Goal: Task Accomplishment & Management: Use online tool/utility

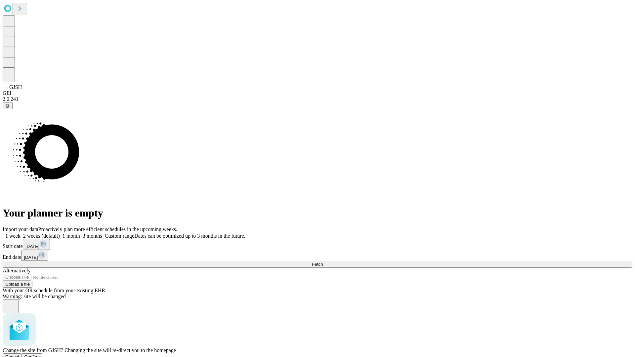
click at [40, 354] on span "Confirm" at bounding box center [32, 356] width 16 height 5
click at [20, 233] on label "1 week" at bounding box center [12, 236] width 18 height 6
click at [323, 262] on span "Fetch" at bounding box center [317, 264] width 11 height 5
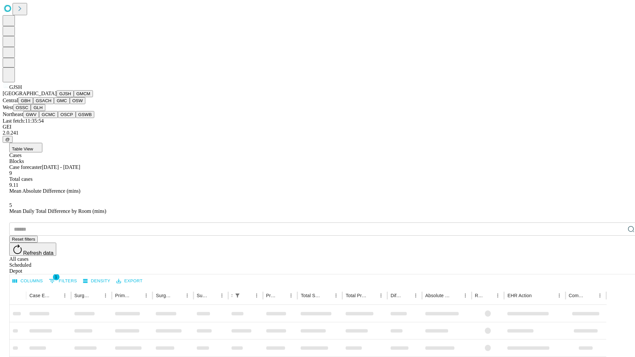
click at [74, 97] on button "GMCM" at bounding box center [83, 93] width 19 height 7
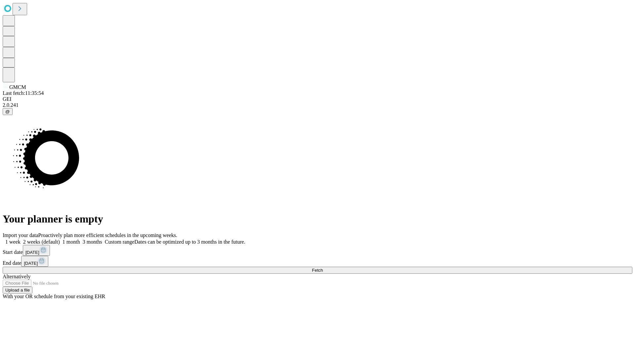
click at [20, 239] on label "1 week" at bounding box center [12, 242] width 18 height 6
click at [323, 268] on span "Fetch" at bounding box center [317, 270] width 11 height 5
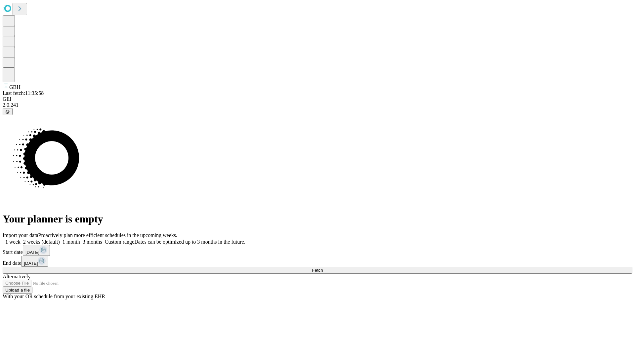
click at [20, 239] on label "1 week" at bounding box center [12, 242] width 18 height 6
click at [323, 268] on span "Fetch" at bounding box center [317, 270] width 11 height 5
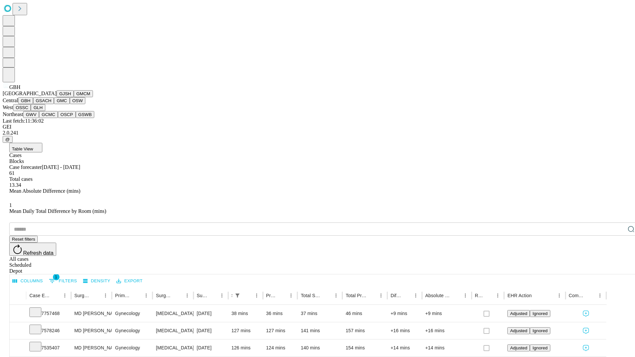
click at [51, 104] on button "GSACH" at bounding box center [43, 100] width 21 height 7
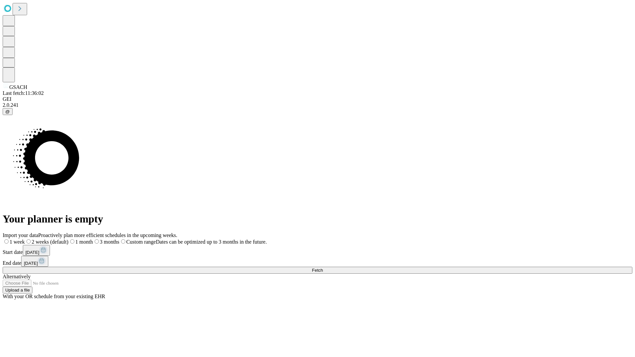
click at [25, 239] on label "1 week" at bounding box center [14, 242] width 22 height 6
click at [323, 268] on span "Fetch" at bounding box center [317, 270] width 11 height 5
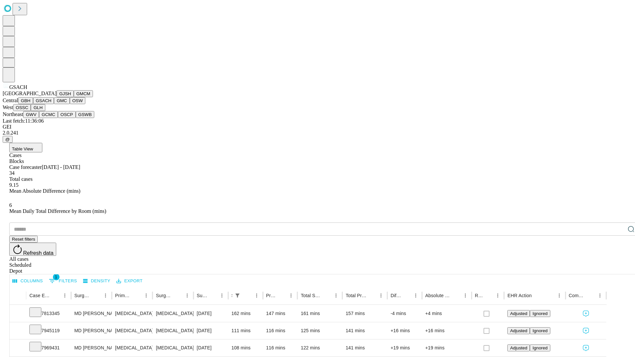
click at [54, 104] on button "GMC" at bounding box center [62, 100] width 16 height 7
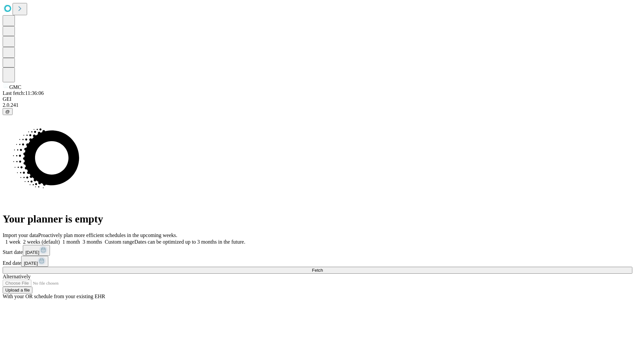
click at [20, 239] on label "1 week" at bounding box center [12, 242] width 18 height 6
click at [323, 268] on span "Fetch" at bounding box center [317, 270] width 11 height 5
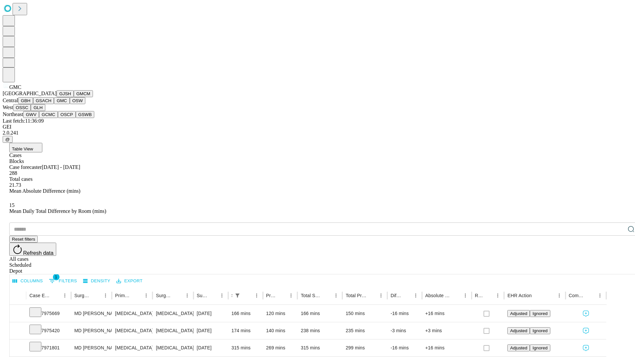
click at [70, 104] on button "OSW" at bounding box center [78, 100] width 16 height 7
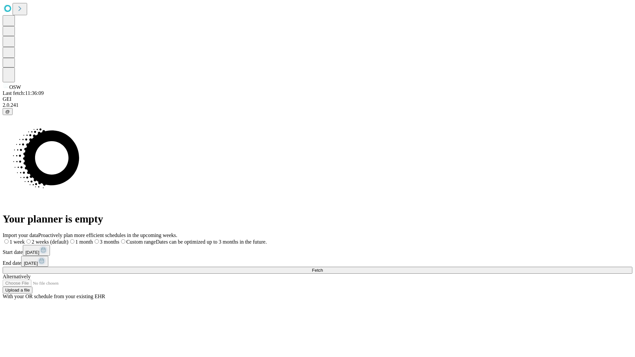
click at [25, 239] on label "1 week" at bounding box center [14, 242] width 22 height 6
click at [323, 268] on span "Fetch" at bounding box center [317, 270] width 11 height 5
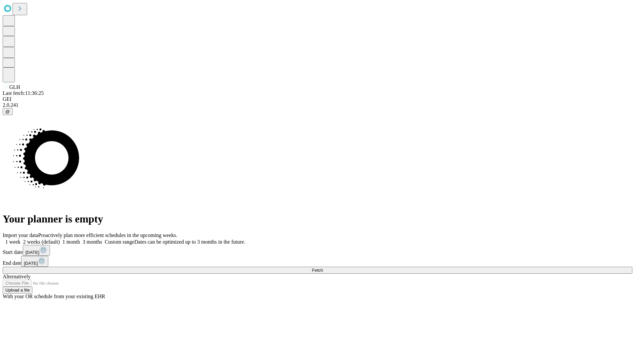
click at [20, 239] on label "1 week" at bounding box center [12, 242] width 18 height 6
click at [323, 268] on span "Fetch" at bounding box center [317, 270] width 11 height 5
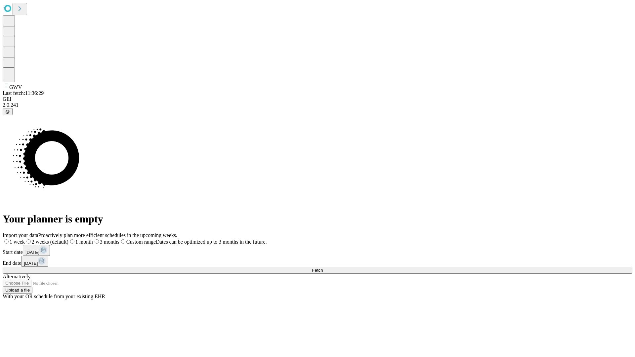
click at [323, 268] on span "Fetch" at bounding box center [317, 270] width 11 height 5
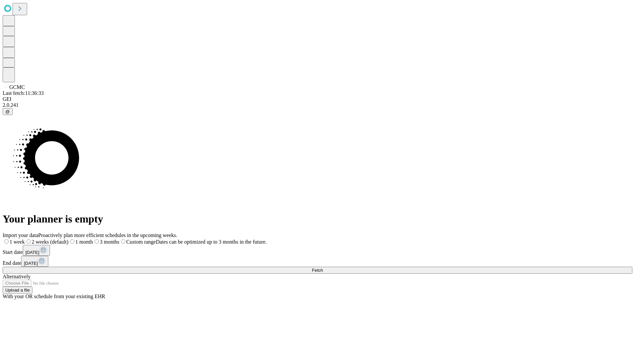
click at [25, 239] on label "1 week" at bounding box center [14, 242] width 22 height 6
click at [323, 268] on span "Fetch" at bounding box center [317, 270] width 11 height 5
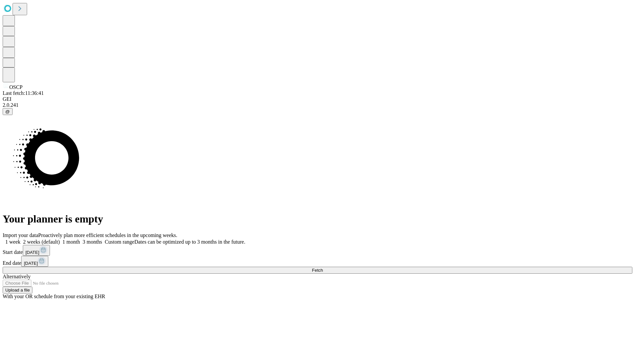
click at [20, 239] on label "1 week" at bounding box center [12, 242] width 18 height 6
click at [323, 268] on span "Fetch" at bounding box center [317, 270] width 11 height 5
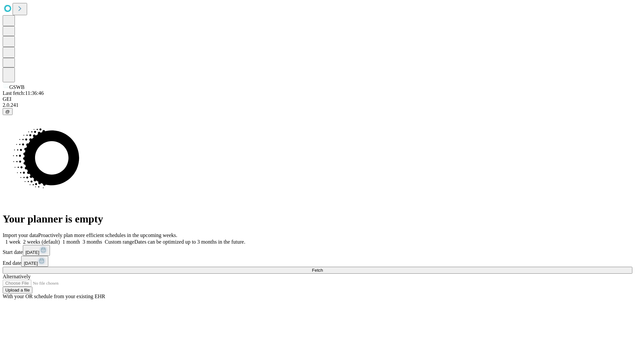
click at [20, 239] on label "1 week" at bounding box center [12, 242] width 18 height 6
click at [323, 268] on span "Fetch" at bounding box center [317, 270] width 11 height 5
